Goal: Transaction & Acquisition: Obtain resource

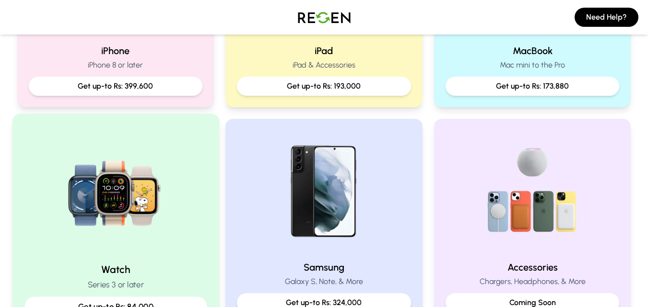
scroll to position [240, 0]
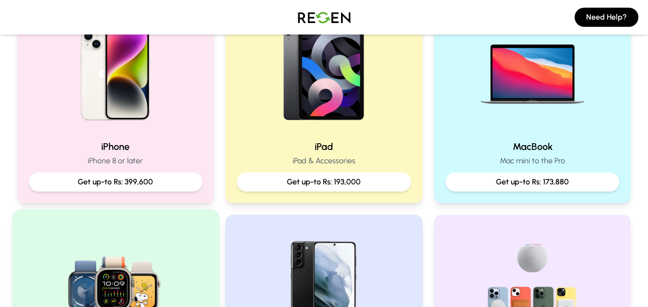
click at [161, 138] on div "iPhone iPhone 8 or later Get up-to Rs: 399,600" at bounding box center [115, 100] width 197 height 205
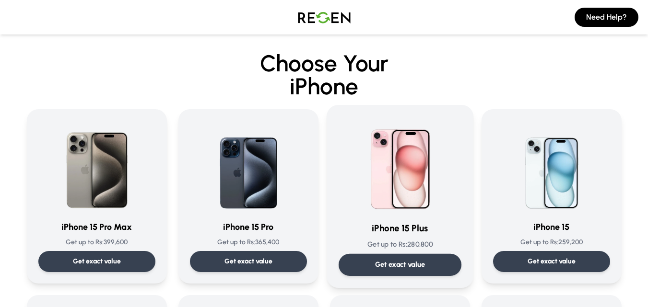
scroll to position [48, 0]
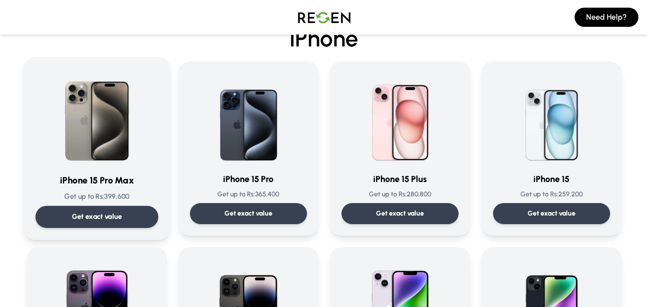
click at [107, 209] on div "Get exact value" at bounding box center [96, 217] width 123 height 22
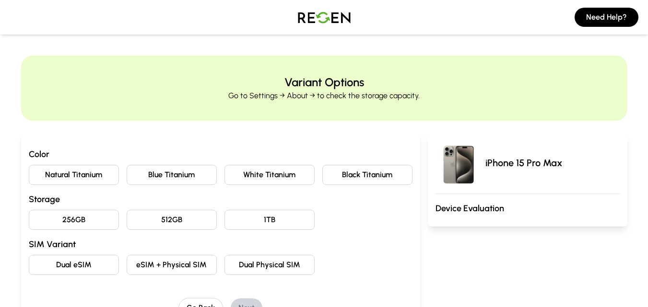
click at [81, 176] on button "Natural Titanium" at bounding box center [74, 175] width 90 height 20
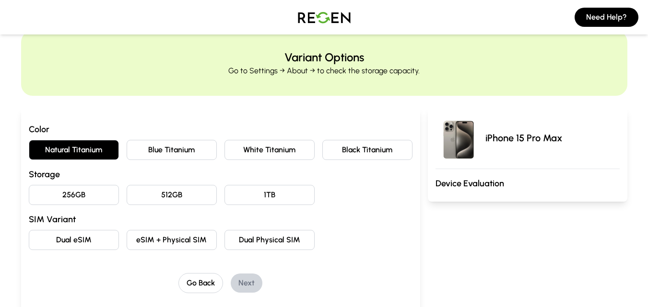
scroll to position [48, 0]
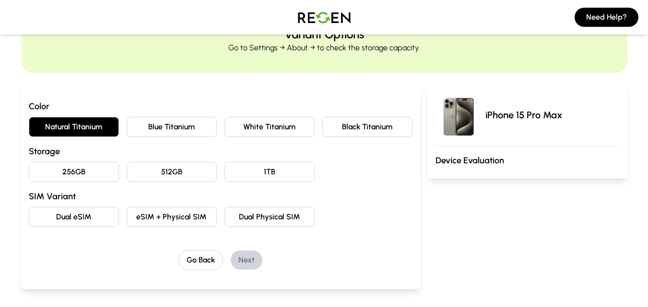
click at [100, 170] on button "256GB" at bounding box center [74, 172] width 90 height 20
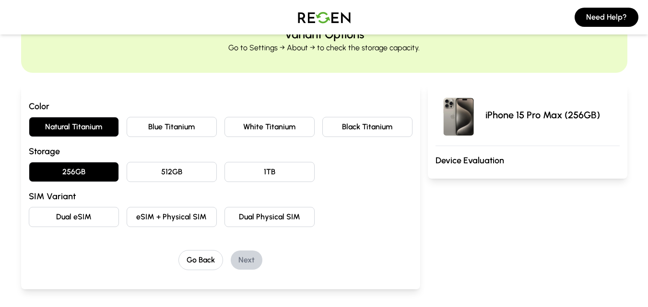
click at [285, 217] on button "Dual Physical SIM" at bounding box center [269, 217] width 90 height 20
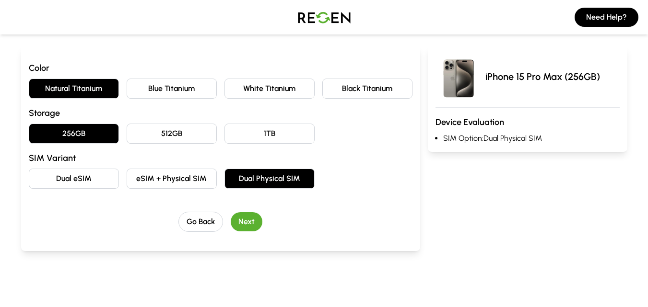
scroll to position [144, 0]
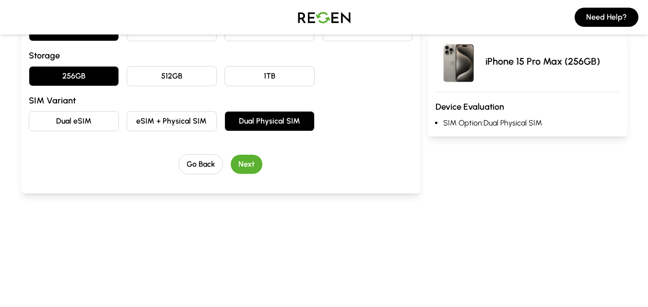
click at [248, 172] on button "Next" at bounding box center [247, 164] width 32 height 19
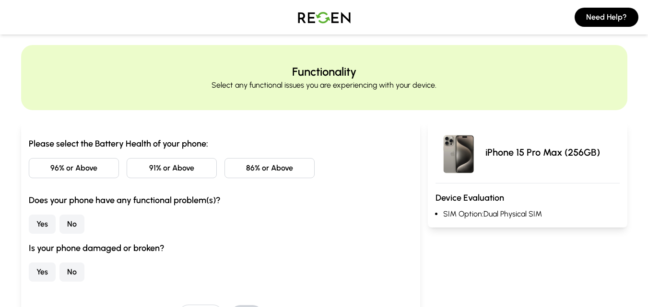
scroll to position [0, 0]
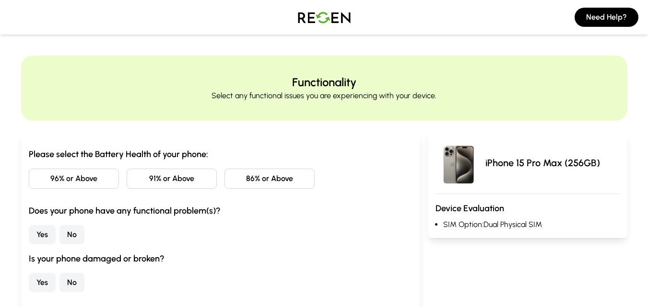
click at [185, 176] on button "91% or Above" at bounding box center [172, 179] width 90 height 20
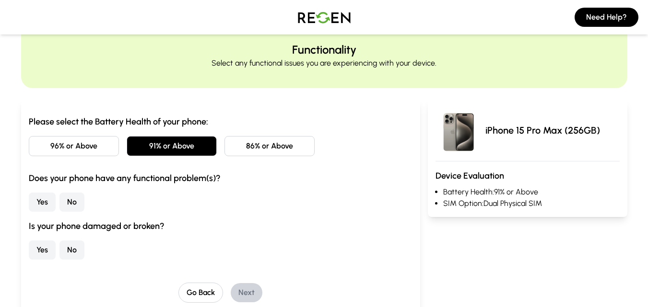
scroll to position [48, 0]
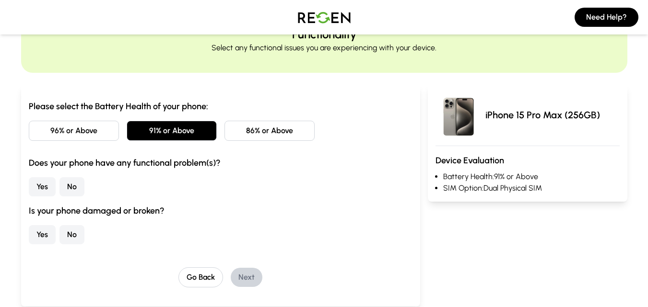
click at [79, 188] on button "No" at bounding box center [71, 186] width 25 height 19
click at [80, 232] on button "No" at bounding box center [71, 234] width 25 height 19
click at [238, 274] on button "Next" at bounding box center [247, 277] width 32 height 19
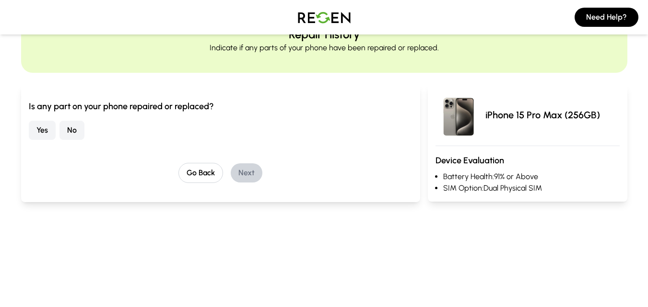
click at [72, 126] on button "No" at bounding box center [71, 130] width 25 height 19
click at [248, 174] on button "Next" at bounding box center [247, 172] width 32 height 19
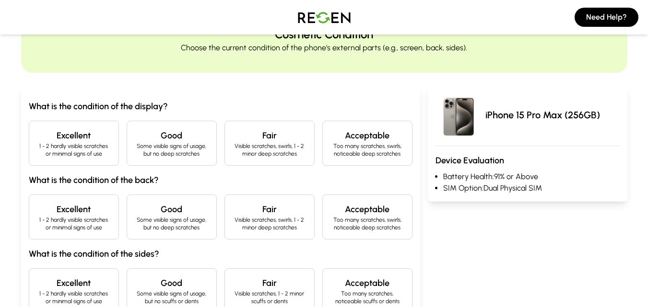
click at [68, 135] on h4 "Excellent" at bounding box center [74, 135] width 74 height 13
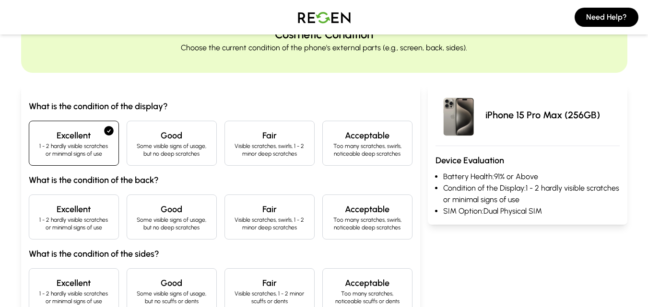
click at [78, 211] on h4 "Excellent" at bounding box center [74, 209] width 74 height 13
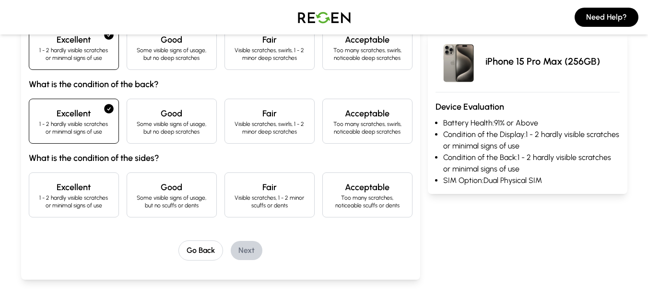
click at [81, 203] on p "1 - 2 hardly visible scratches or minimal signs of use" at bounding box center [74, 201] width 74 height 15
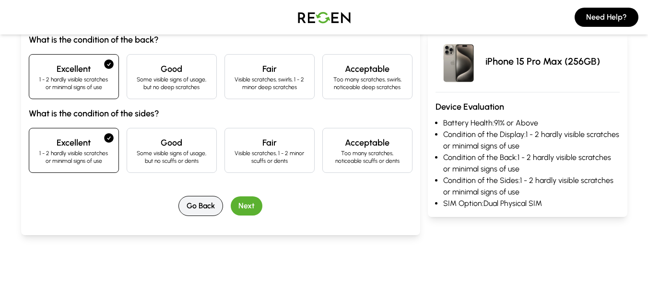
scroll to position [192, 0]
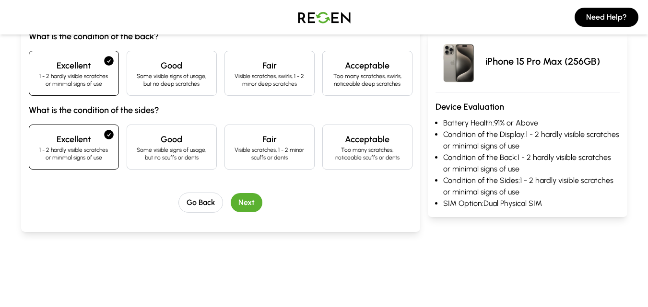
click at [241, 207] on button "Next" at bounding box center [247, 202] width 32 height 19
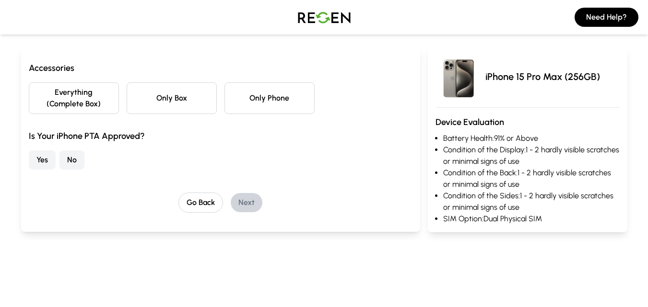
click at [86, 88] on button "Everything (Complete Box)" at bounding box center [74, 98] width 90 height 32
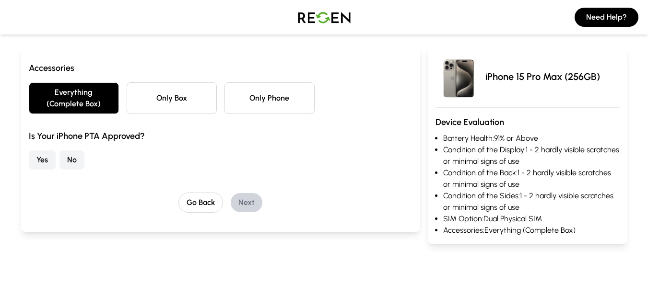
click at [44, 158] on button "Yes" at bounding box center [42, 160] width 27 height 19
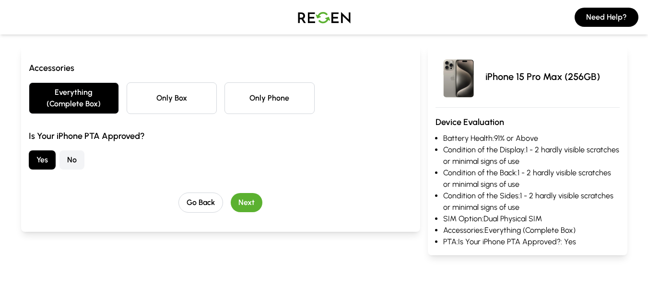
click at [255, 202] on button "Next" at bounding box center [247, 202] width 32 height 19
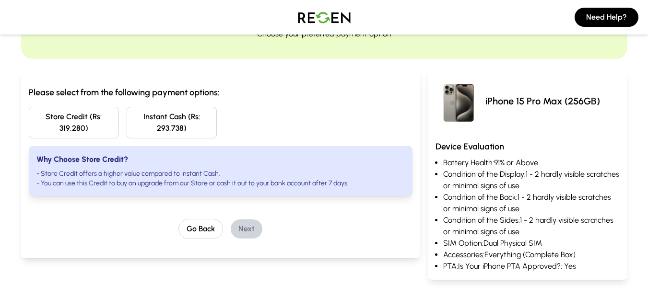
scroll to position [0, 0]
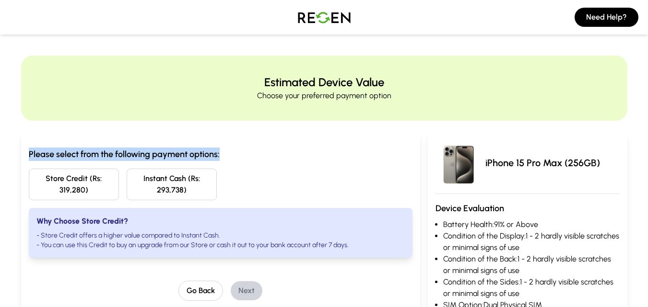
drag, startPoint x: 240, startPoint y: 154, endPoint x: 0, endPoint y: 155, distance: 239.7
click at [0, 155] on div "Estimated Device Value Choose your preferred payment option Please select from …" at bounding box center [324, 200] width 648 height 288
click at [194, 153] on h3 "Please select from the following payment options:" at bounding box center [220, 154] width 383 height 13
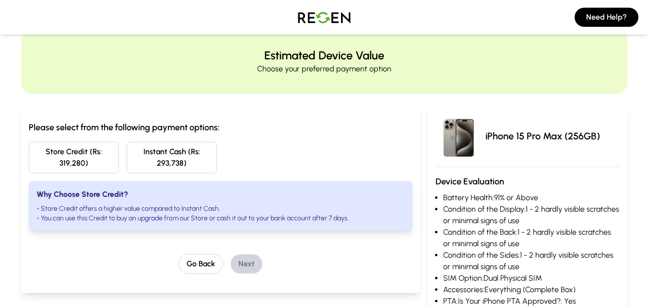
scroll to position [48, 0]
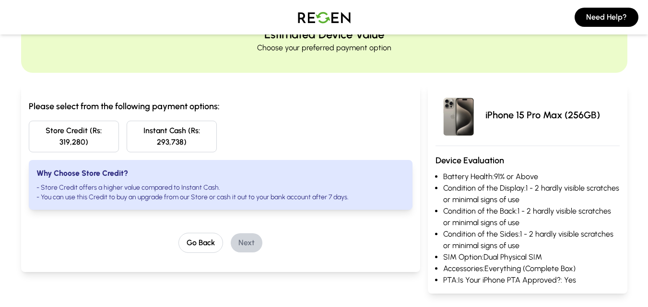
click at [533, 237] on li "Condition of the Sides: 1 - 2 hardly visible scratches or minimal signs of use" at bounding box center [531, 240] width 176 height 23
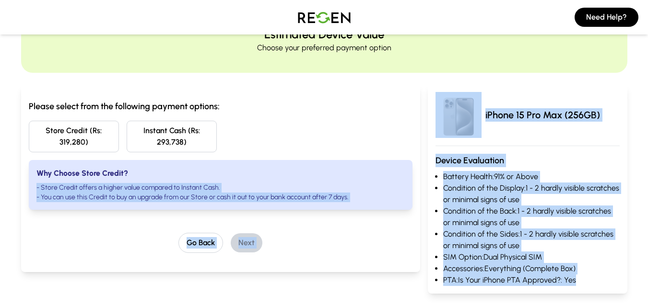
drag, startPoint x: 587, startPoint y: 280, endPoint x: 409, endPoint y: 166, distance: 211.1
click at [409, 166] on div "Please select from the following payment options: Store Credit (Rs: 319,280) In…" at bounding box center [324, 184] width 606 height 222
click at [519, 193] on li "Condition of the Display: 1 - 2 hardly visible scratches or minimal signs of use" at bounding box center [531, 194] width 176 height 23
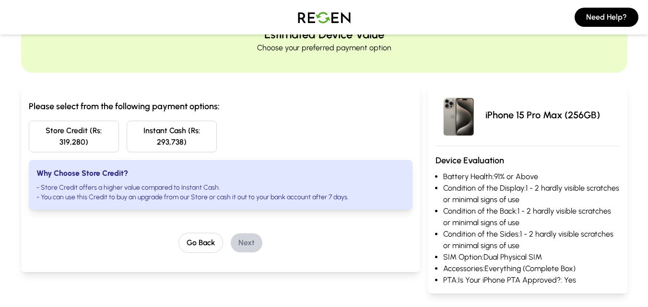
click at [101, 140] on button "Store Credit (Rs: 319,280)" at bounding box center [74, 137] width 90 height 32
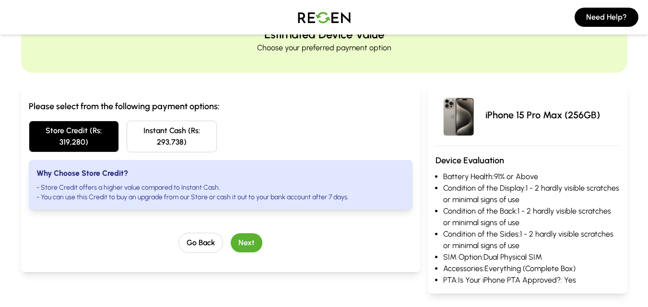
click at [101, 140] on button "Store Credit (Rs: 319,280)" at bounding box center [74, 137] width 90 height 32
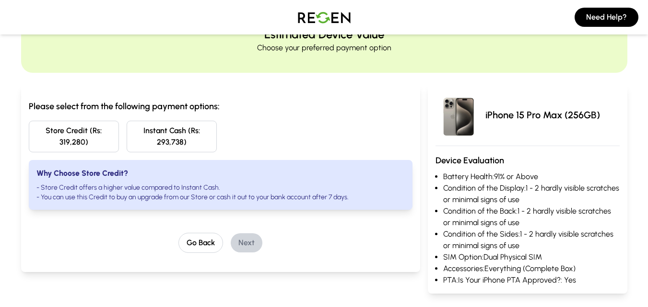
click at [114, 131] on button "Store Credit (Rs: 319,280)" at bounding box center [74, 137] width 90 height 32
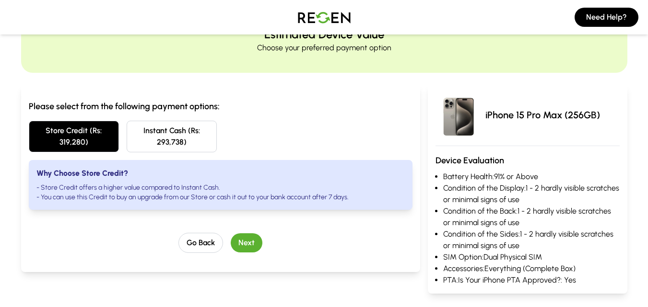
click at [97, 135] on button "Store Credit (Rs: 319,280)" at bounding box center [74, 137] width 90 height 32
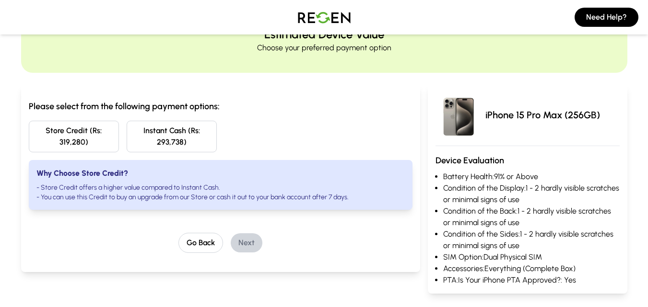
drag, startPoint x: 77, startPoint y: 144, endPoint x: 84, endPoint y: 140, distance: 8.1
click at [76, 144] on button "Store Credit (Rs: 319,280)" at bounding box center [74, 137] width 90 height 32
